Goal: Task Accomplishment & Management: Use online tool/utility

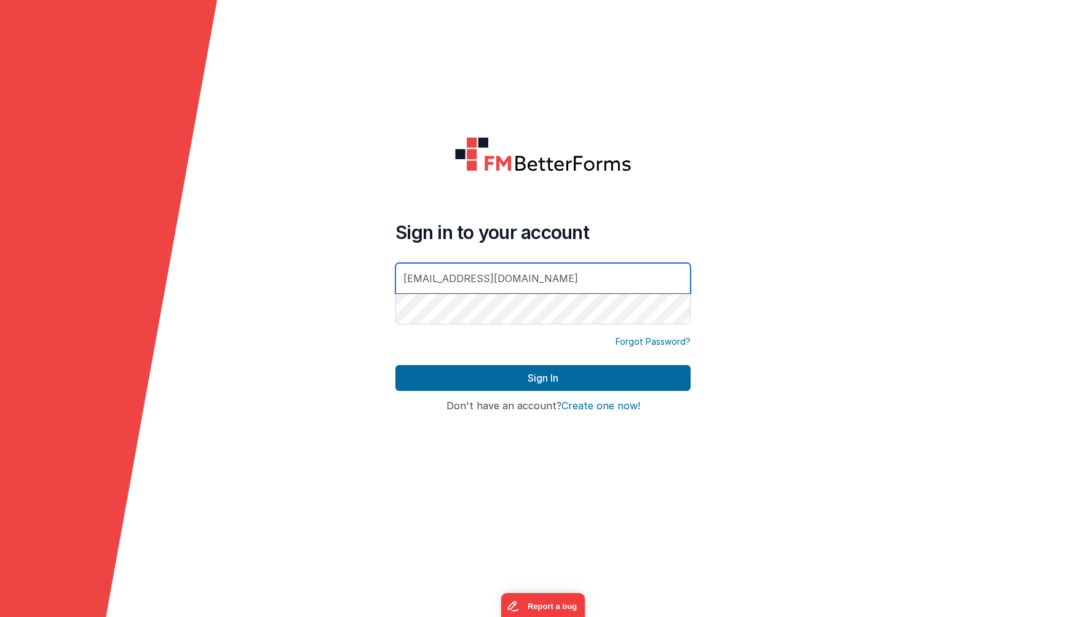
type input "[EMAIL_ADDRESS][DOMAIN_NAME]"
click at [395, 365] on button "Sign In" at bounding box center [542, 378] width 295 height 26
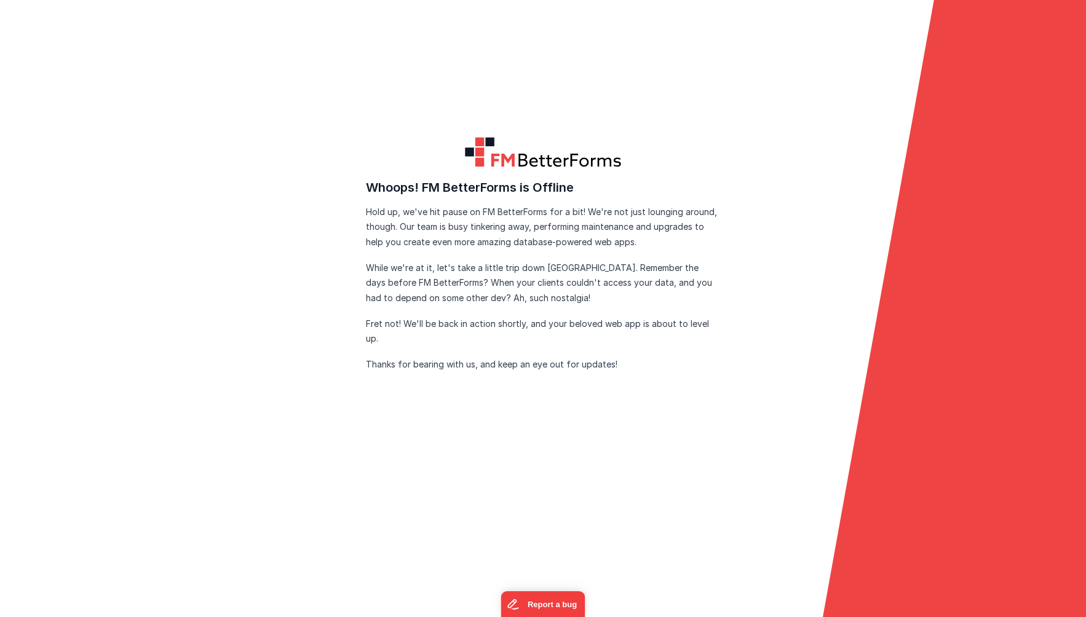
click at [483, 111] on form "FM BetterForms is Offline FM BetterForms is currently down for maintenance and …" at bounding box center [543, 308] width 1086 height 617
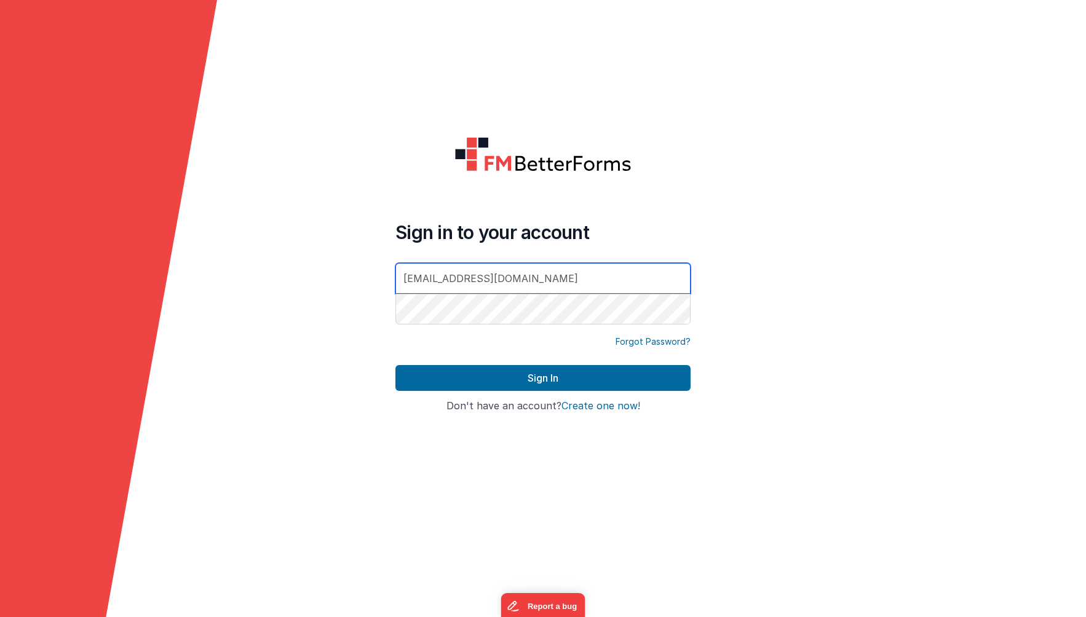
type input "[EMAIL_ADDRESS][DOMAIN_NAME]"
click at [395, 365] on button "Sign In" at bounding box center [542, 378] width 295 height 26
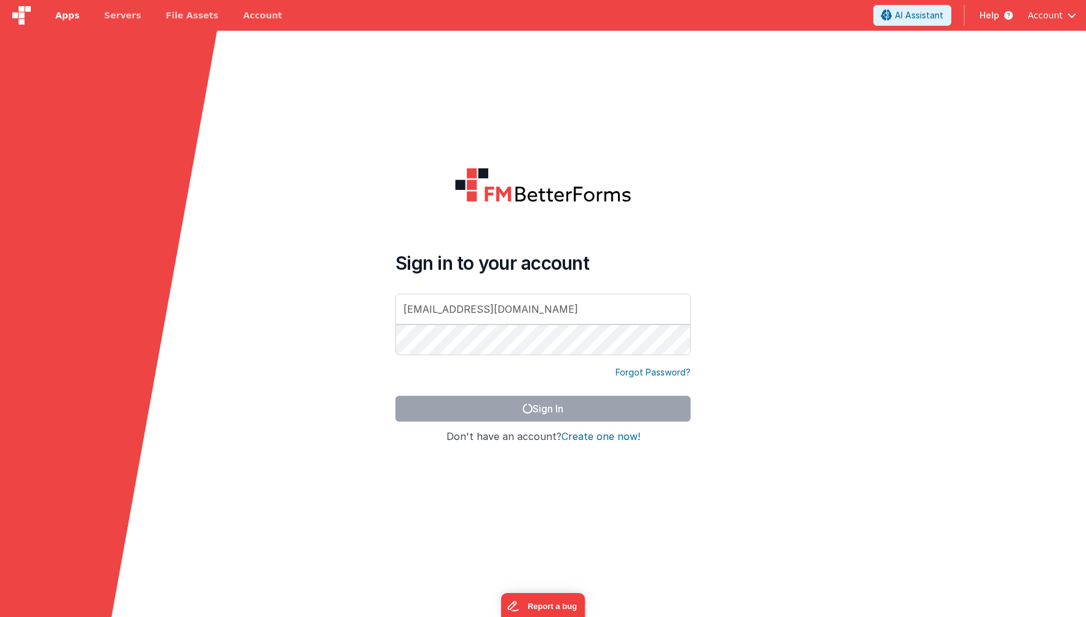
click at [67, 15] on span "Apps" at bounding box center [67, 15] width 24 height 12
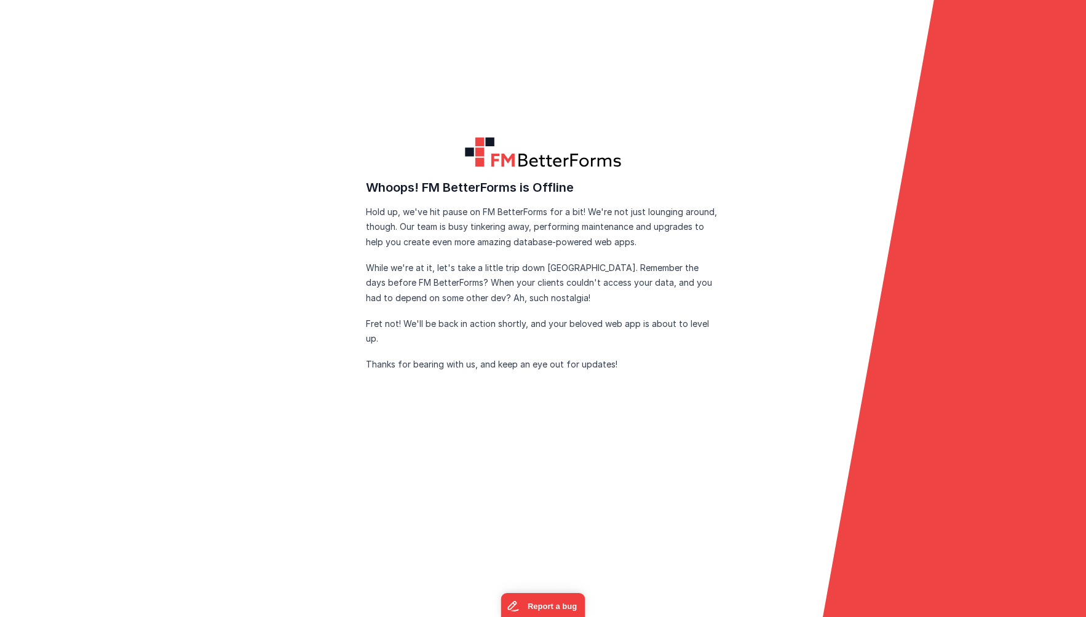
click at [253, 28] on form "FM BetterForms is Offline FM BetterForms is currently down for maintenance and …" at bounding box center [543, 308] width 1086 height 617
